Goal: Transaction & Acquisition: Obtain resource

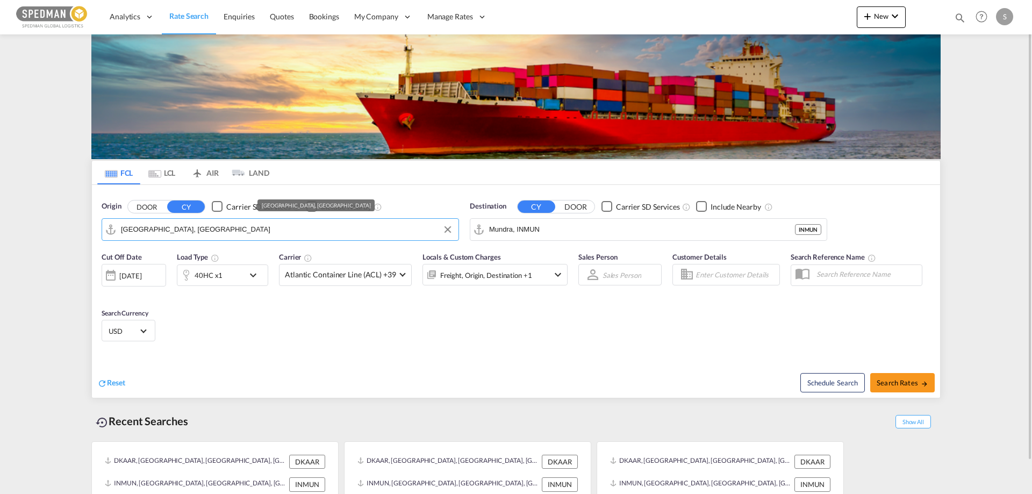
click at [184, 230] on input "[GEOGRAPHIC_DATA], [GEOGRAPHIC_DATA]" at bounding box center [287, 229] width 332 height 16
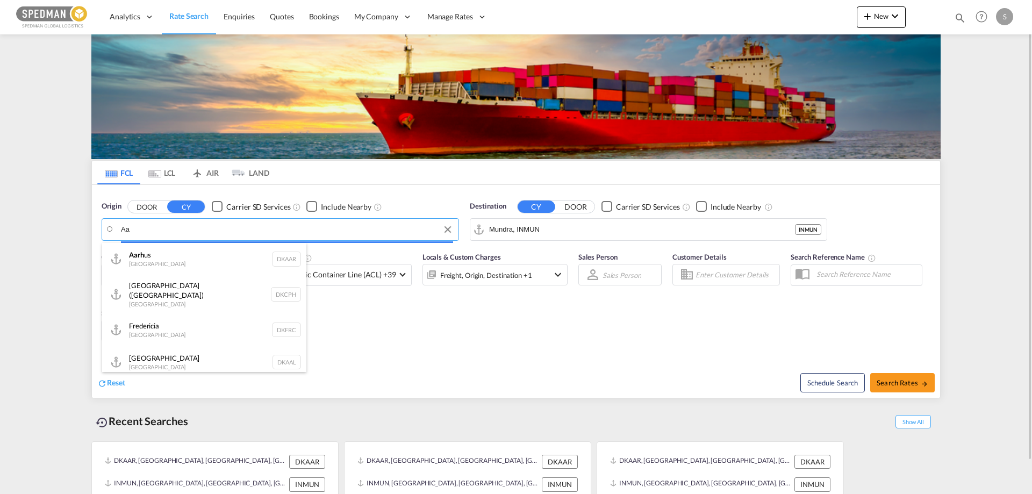
type input "A"
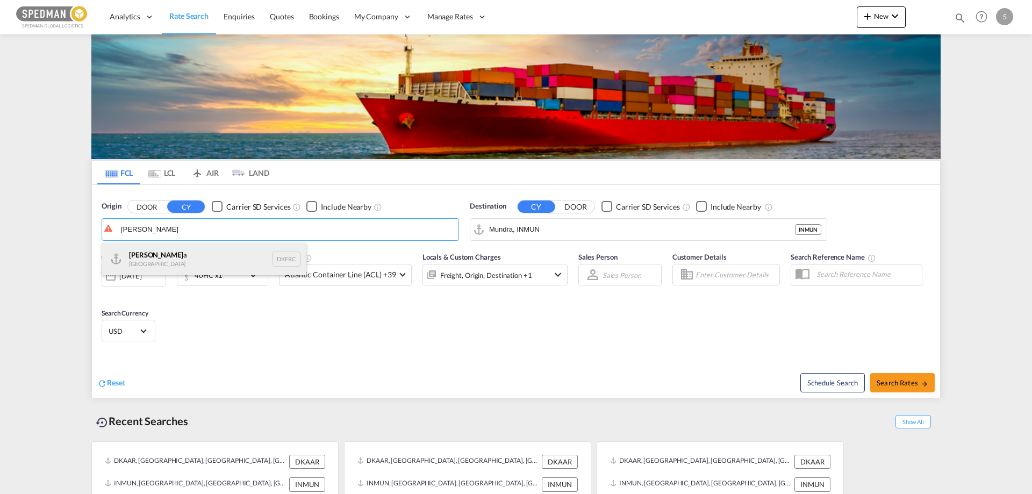
click at [158, 257] on div "[PERSON_NAME] a Denmark DKFRC" at bounding box center [204, 259] width 204 height 32
type input "[GEOGRAPHIC_DATA], DKFRC"
click at [549, 227] on input "Mundra, INMUN" at bounding box center [655, 229] width 332 height 16
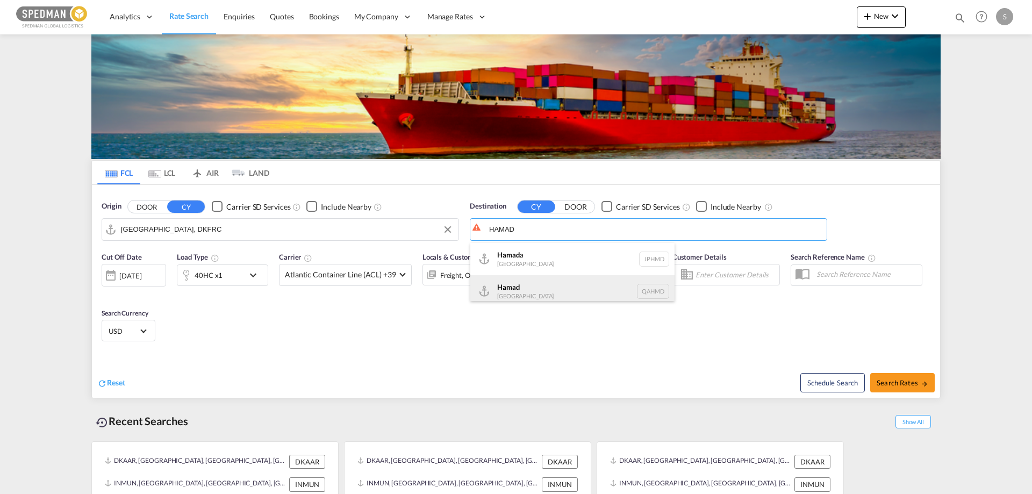
click at [505, 292] on div "Hamad [GEOGRAPHIC_DATA] QAHMD" at bounding box center [572, 291] width 204 height 32
type input "Hamad, QAHMD"
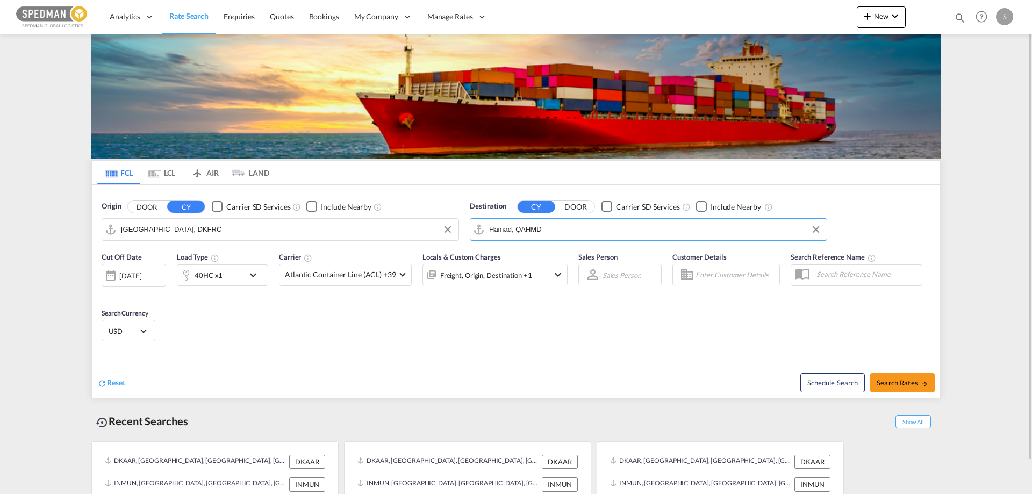
click at [259, 280] on md-icon "icon-chevron-down" at bounding box center [256, 275] width 18 height 13
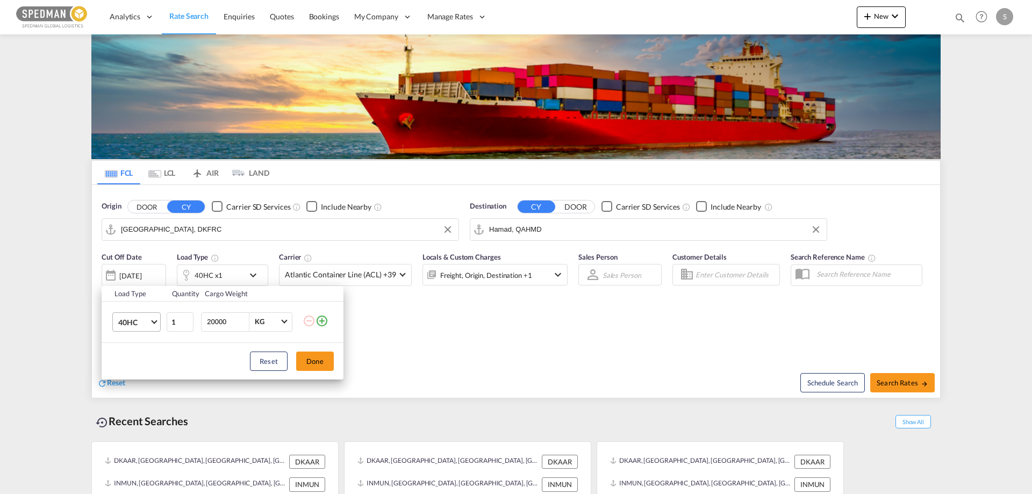
click at [147, 323] on span "40HC" at bounding box center [133, 322] width 31 height 11
click at [145, 383] on md-option "40HR" at bounding box center [146, 382] width 73 height 26
click at [332, 361] on button "Done" at bounding box center [315, 360] width 38 height 19
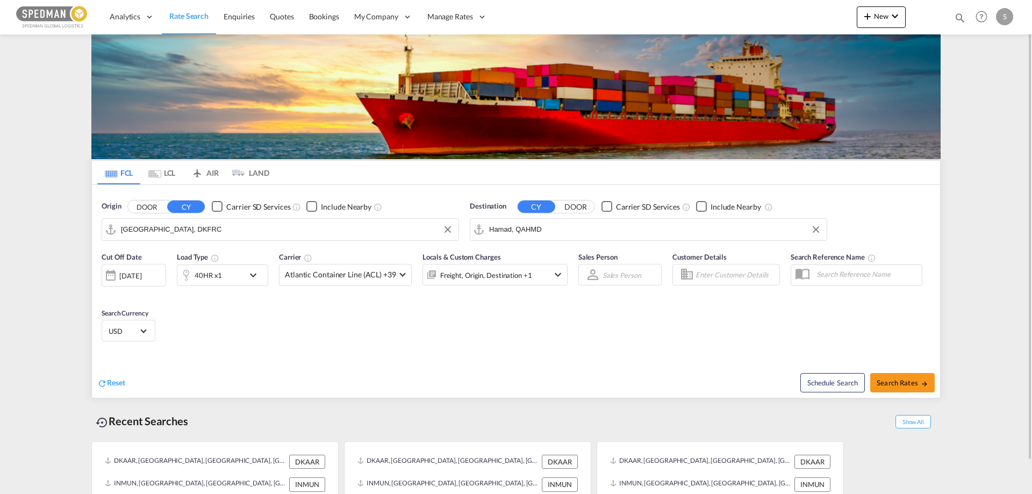
click at [115, 272] on div at bounding box center [110, 274] width 17 height 21
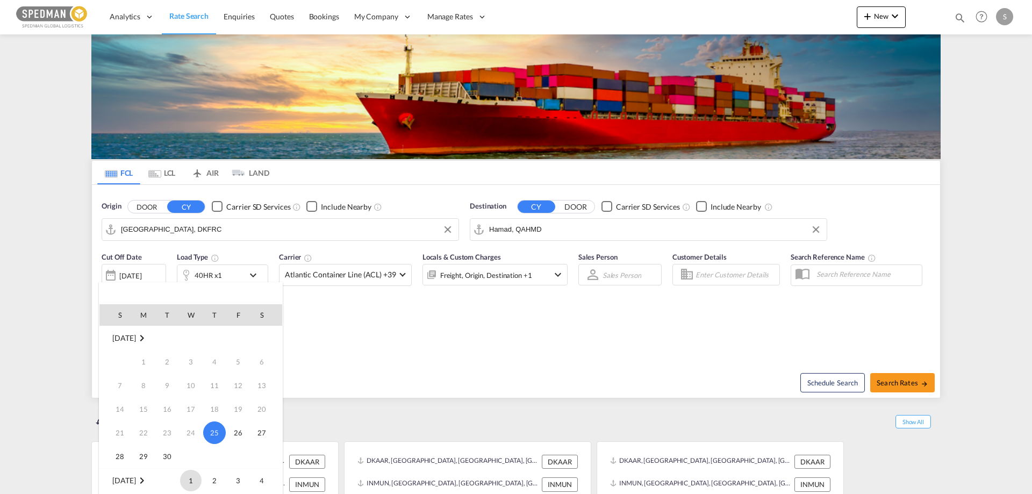
click at [188, 479] on span "1" at bounding box center [190, 480] width 21 height 21
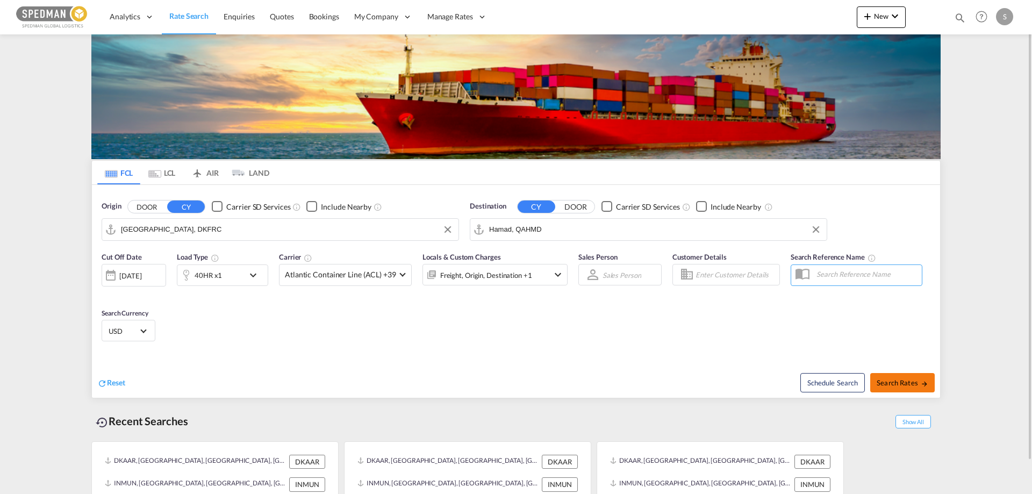
click at [891, 382] on span "Search Rates" at bounding box center [902, 382] width 52 height 9
type input "DKFRC to QAHMD / [DATE]"
